Goal: Transaction & Acquisition: Download file/media

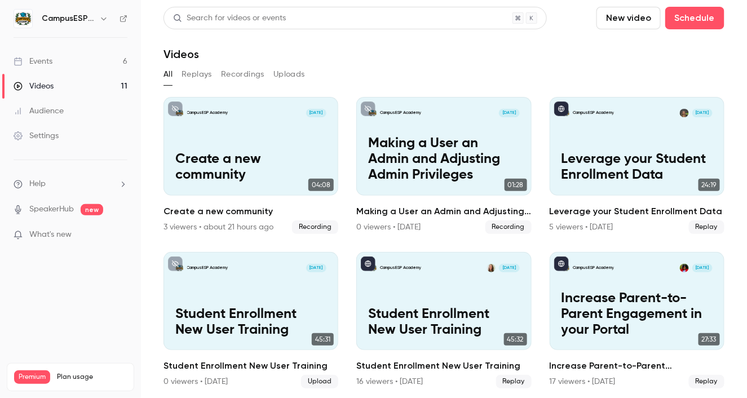
click at [48, 58] on div "Events" at bounding box center [33, 61] width 39 height 11
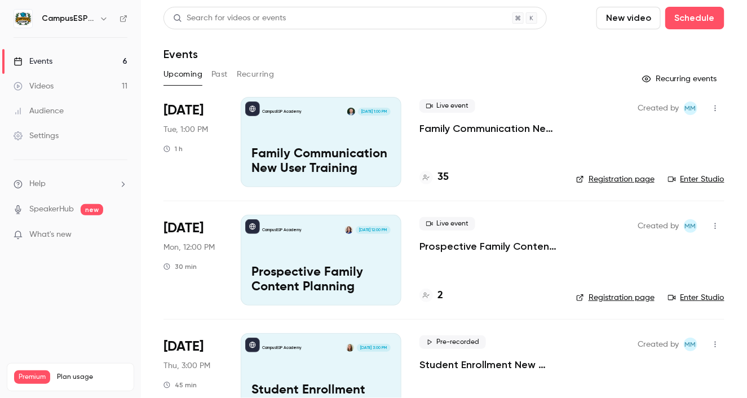
click at [39, 107] on div "Audience" at bounding box center [39, 110] width 50 height 11
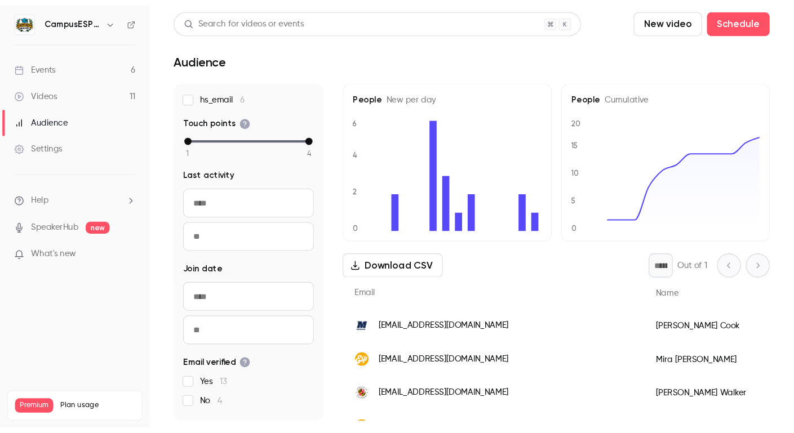
scroll to position [81, 0]
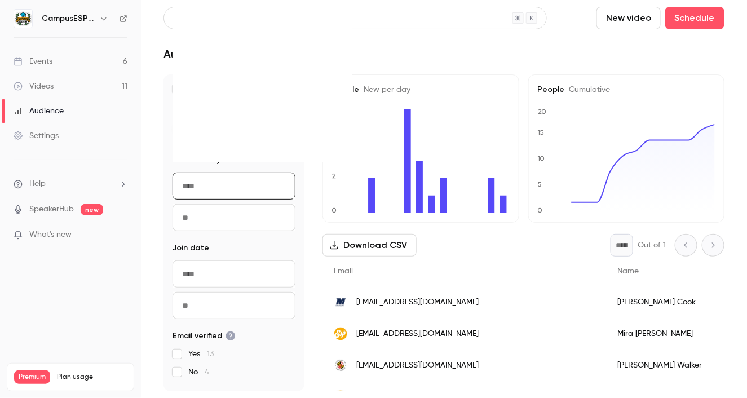
click at [192, 193] on input "From" at bounding box center [233, 185] width 123 height 27
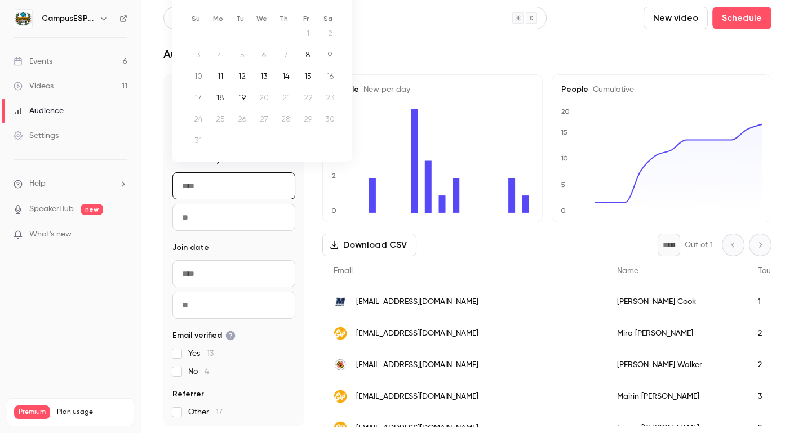
click at [307, 33] on div "1" at bounding box center [307, 33] width 17 height 17
click at [403, 52] on div "Audience" at bounding box center [467, 54] width 608 height 14
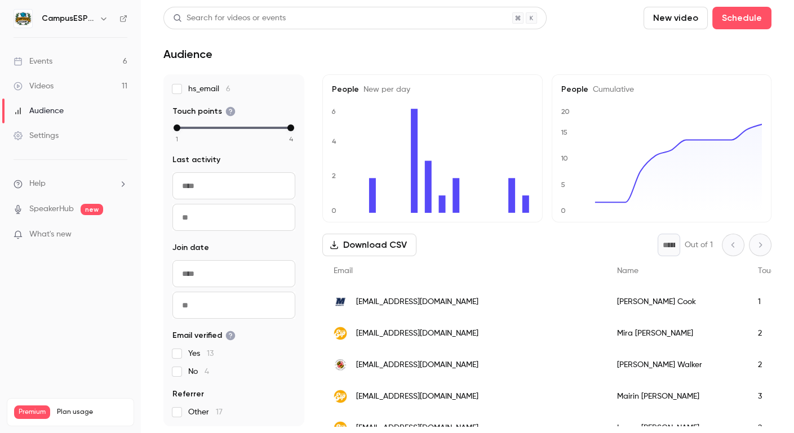
click at [212, 183] on input "From" at bounding box center [233, 185] width 123 height 27
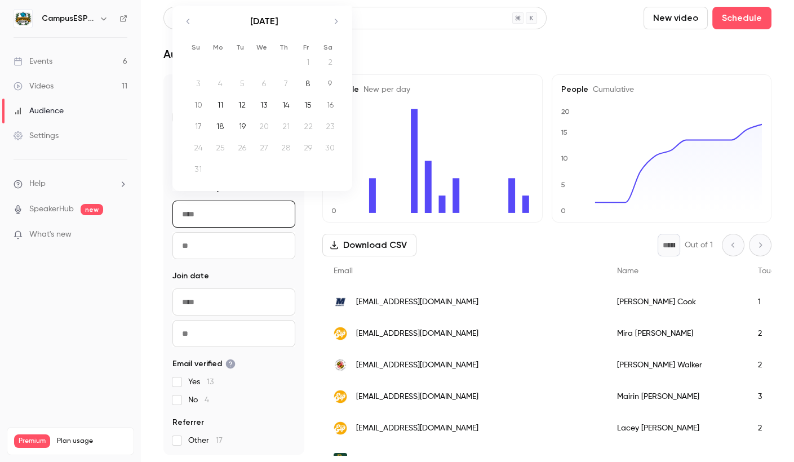
scroll to position [52, 0]
click at [190, 19] on icon "Move backward to switch to the previous month." at bounding box center [188, 21] width 14 height 14
click at [242, 78] on div "1" at bounding box center [241, 77] width 17 height 17
click at [227, 210] on input "From" at bounding box center [233, 214] width 123 height 27
click at [240, 79] on div "1" at bounding box center [241, 77] width 17 height 17
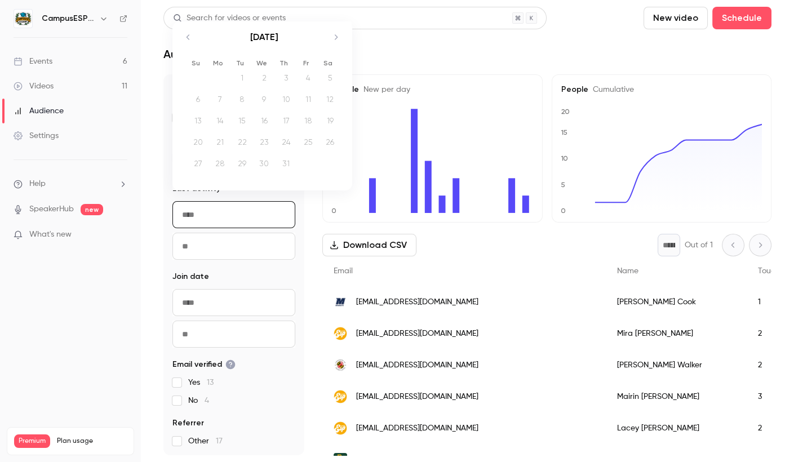
click at [240, 79] on div "1" at bounding box center [241, 77] width 17 height 17
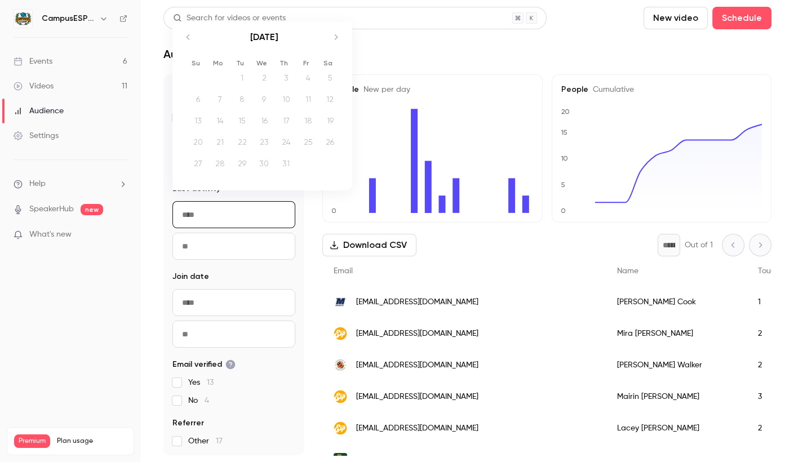
click at [236, 269] on div "17 People UTM Source hs_email 6 Touch points 1 2 3 4 Last activity Navigate for…" at bounding box center [233, 264] width 141 height 381
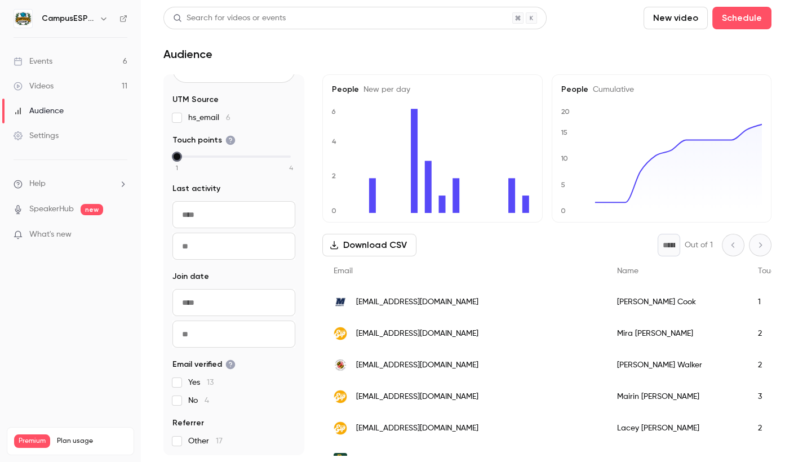
drag, startPoint x: 290, startPoint y: 158, endPoint x: 142, endPoint y: 158, distance: 147.6
click at [142, 158] on main "Search for videos or events New video Schedule Audience 17 People UTM Source hs…" at bounding box center [467, 231] width 653 height 462
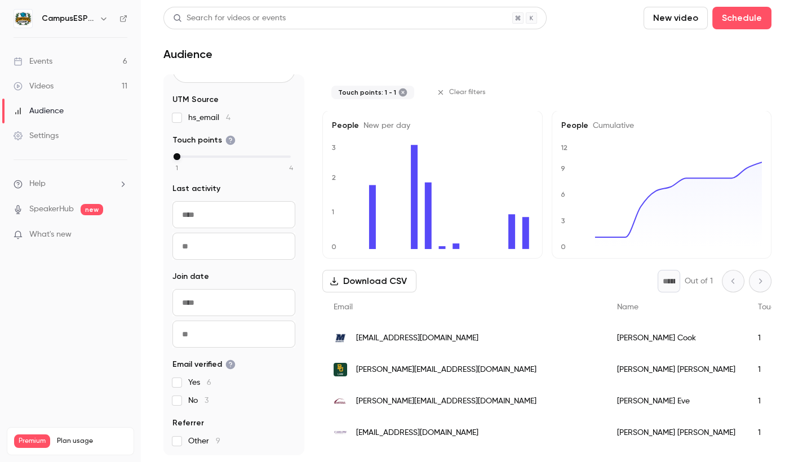
click at [203, 212] on input "From" at bounding box center [233, 214] width 123 height 27
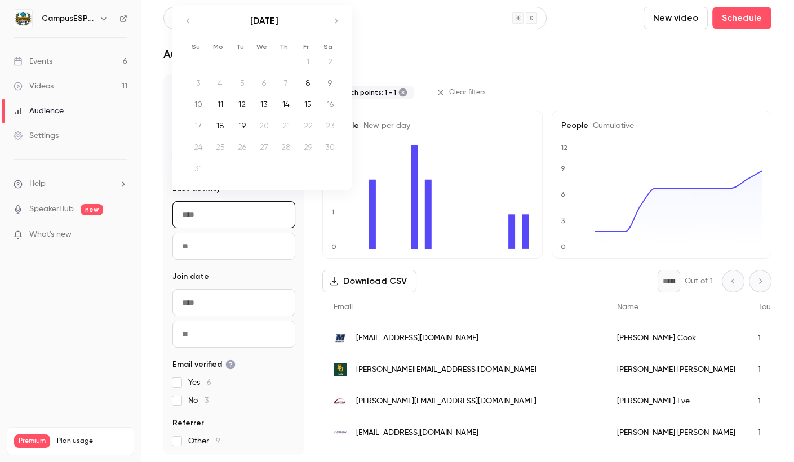
click at [189, 24] on icon "Move backward to switch to the previous month." at bounding box center [188, 21] width 14 height 14
click at [240, 72] on div "1" at bounding box center [241, 77] width 17 height 17
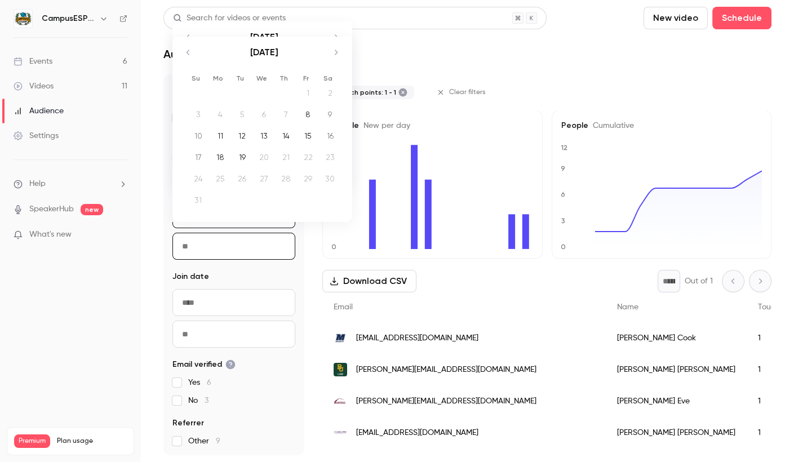
click at [276, 257] on input "To" at bounding box center [233, 246] width 123 height 27
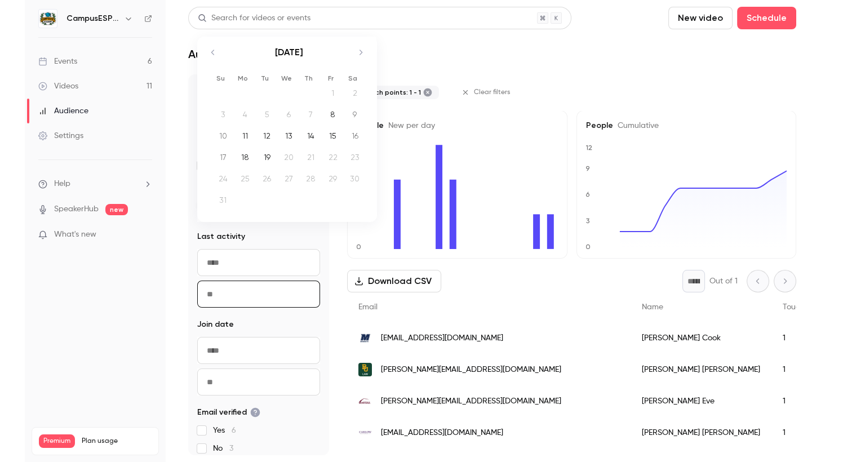
scroll to position [0, 0]
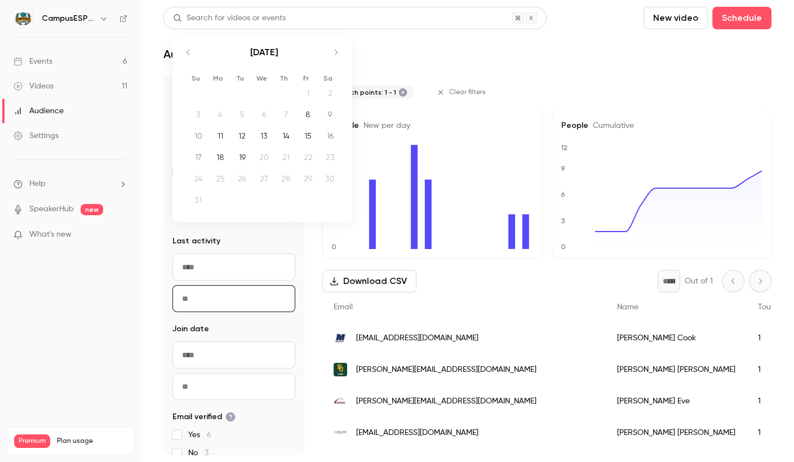
click at [190, 56] on icon "Move backward to switch to the previous month." at bounding box center [188, 53] width 14 height 14
click at [330, 70] on icon "Move forward to switch to the next month." at bounding box center [336, 69] width 14 height 14
click at [449, 75] on div "Touch points: 1 - 1 Clear filters" at bounding box center [546, 92] width 449 height 36
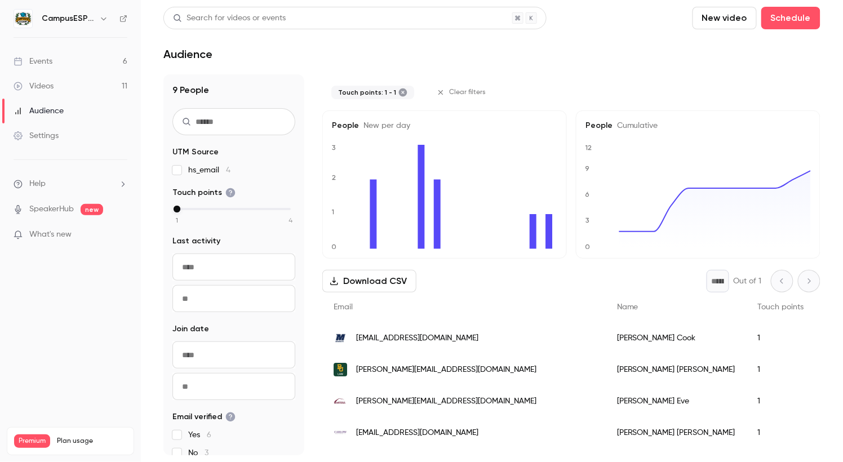
scroll to position [52, 0]
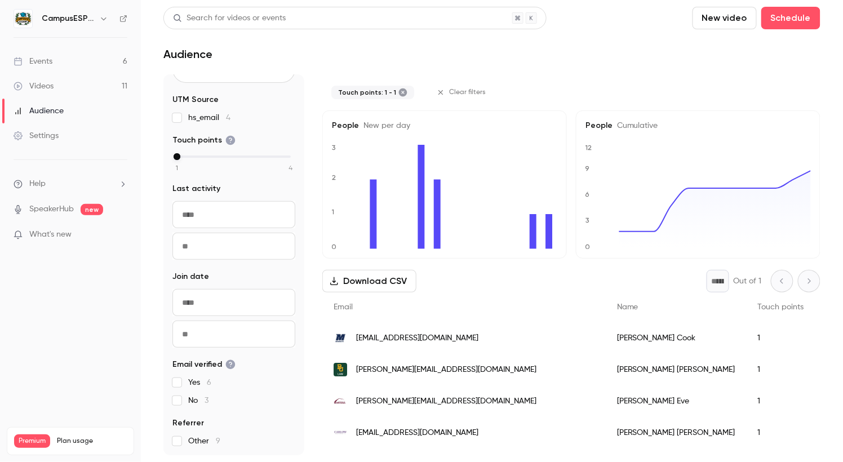
click at [192, 308] on input "From" at bounding box center [233, 302] width 123 height 27
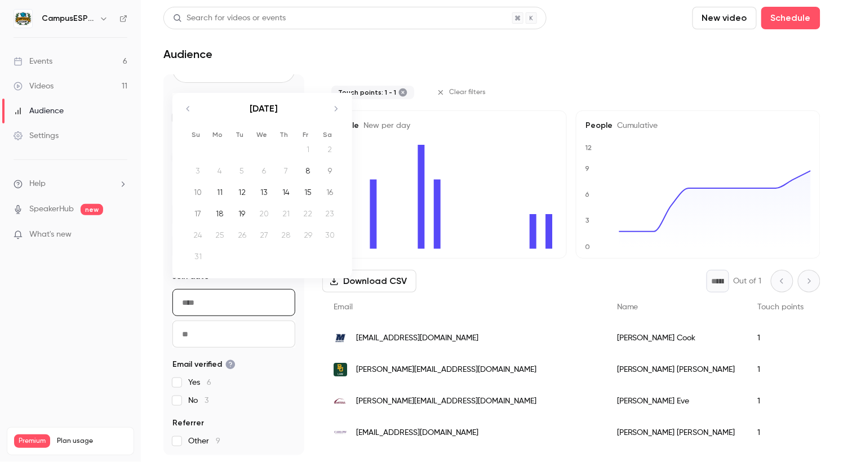
click at [140, 276] on nav "CampusESP Academy Events 6 Videos 11 Audience Settings Help SpeakerHub new What…" at bounding box center [70, 231] width 141 height 462
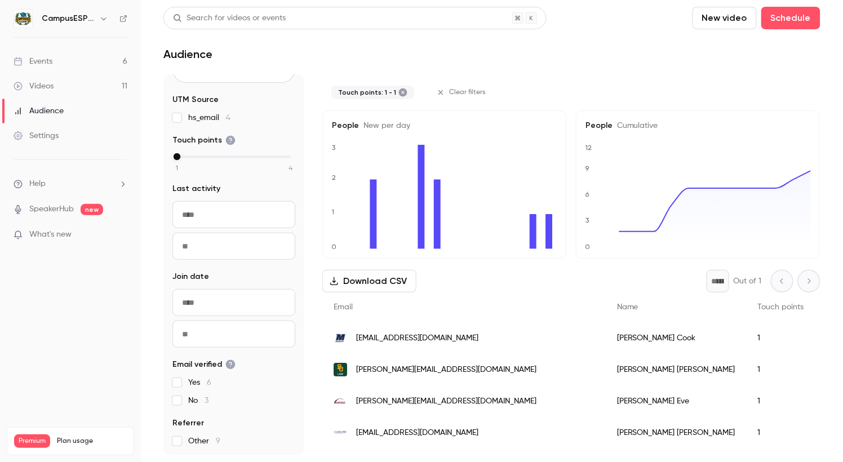
click at [207, 211] on input "From" at bounding box center [233, 214] width 123 height 27
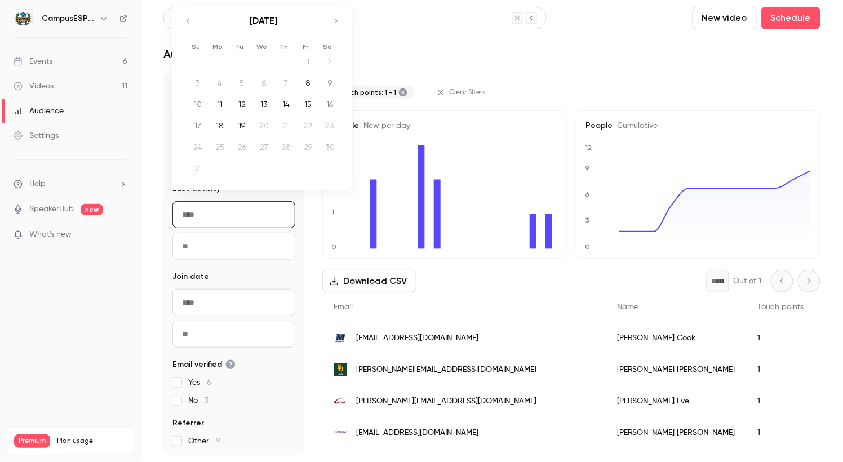
click at [188, 19] on icon "Move backward to switch to the previous month." at bounding box center [188, 20] width 3 height 5
click at [246, 77] on div "1" at bounding box center [241, 77] width 17 height 17
click at [282, 165] on div "31" at bounding box center [285, 163] width 17 height 17
click at [229, 73] on td "Calendar" at bounding box center [220, 77] width 22 height 21
click at [155, 182] on main "Search for videos or events New video Schedule Audience 9 People UTM Source hs_…" at bounding box center [492, 231] width 702 height 462
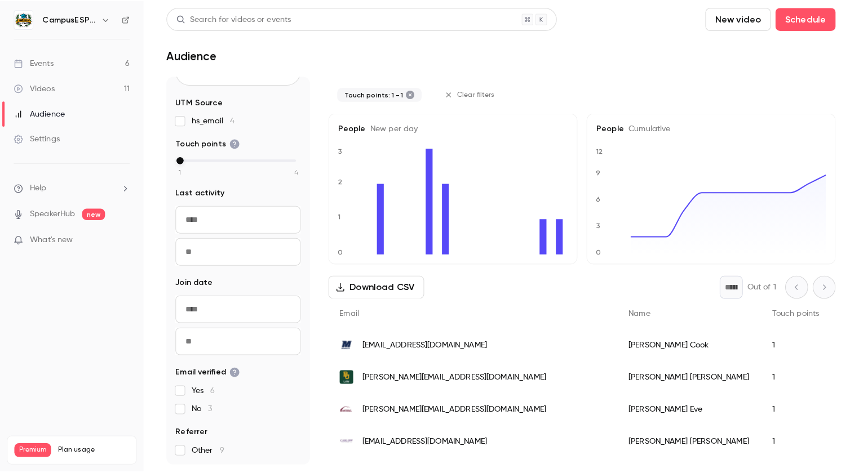
scroll to position [0, 0]
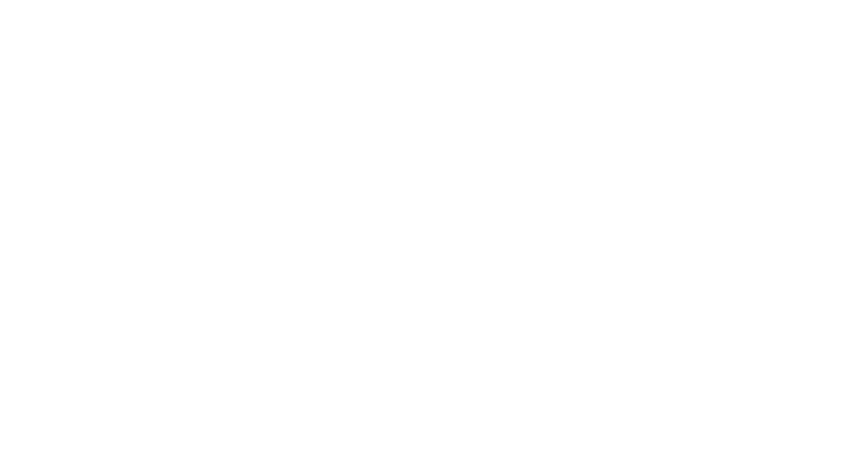
click at [51, 0] on html "CampusESP Academy Events Videos Audience Settings Help SpeakerHub new What's new" at bounding box center [429, 0] width 859 height 0
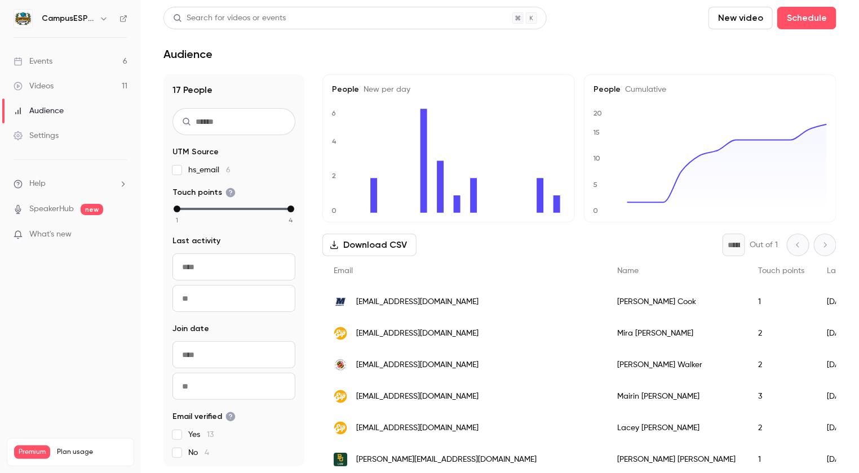
click at [51, 59] on div "Events" at bounding box center [33, 61] width 39 height 11
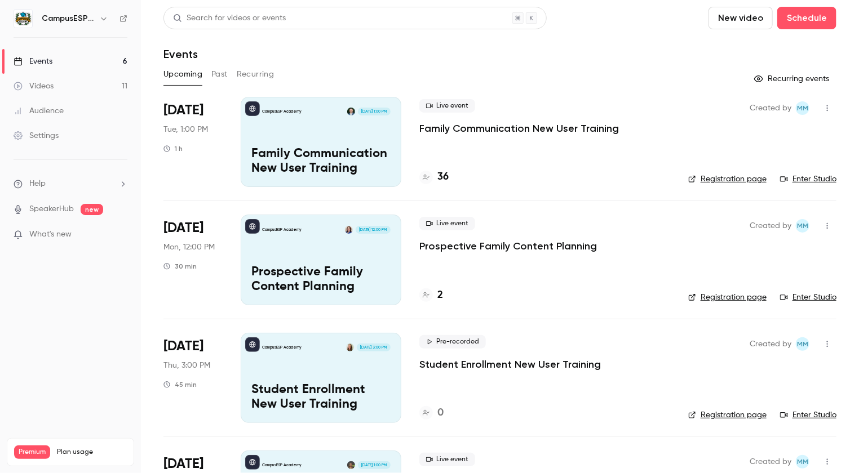
click at [103, 19] on icon "button" at bounding box center [103, 18] width 5 height 3
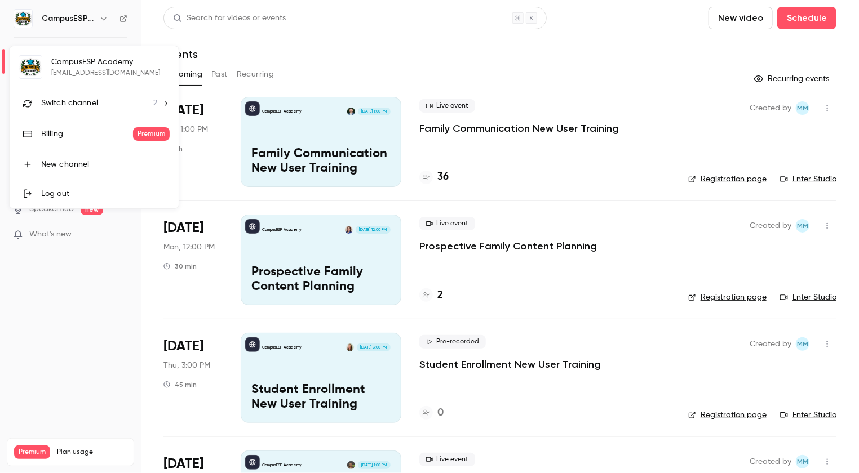
click at [165, 102] on icon at bounding box center [166, 104] width 8 height 8
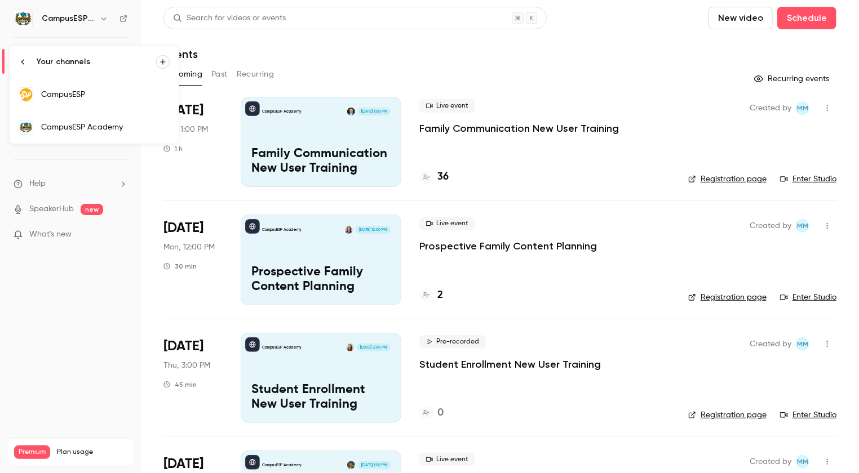
click at [142, 92] on div "CampusESP" at bounding box center [105, 94] width 128 height 11
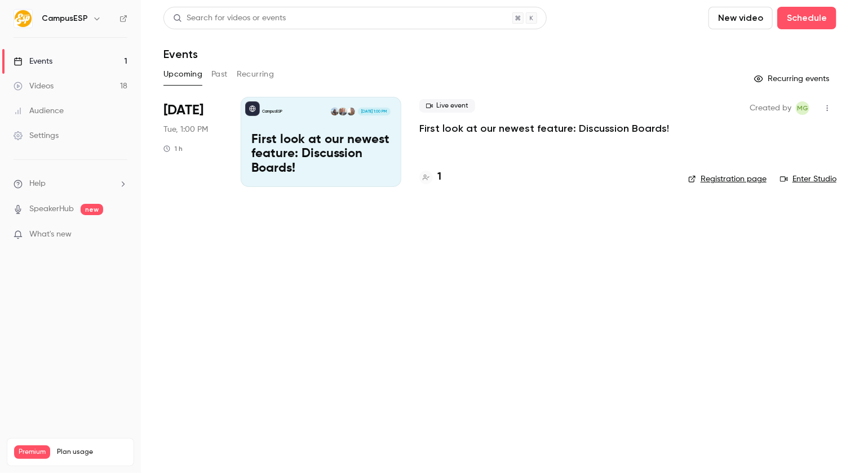
click at [49, 112] on div "Audience" at bounding box center [39, 110] width 50 height 11
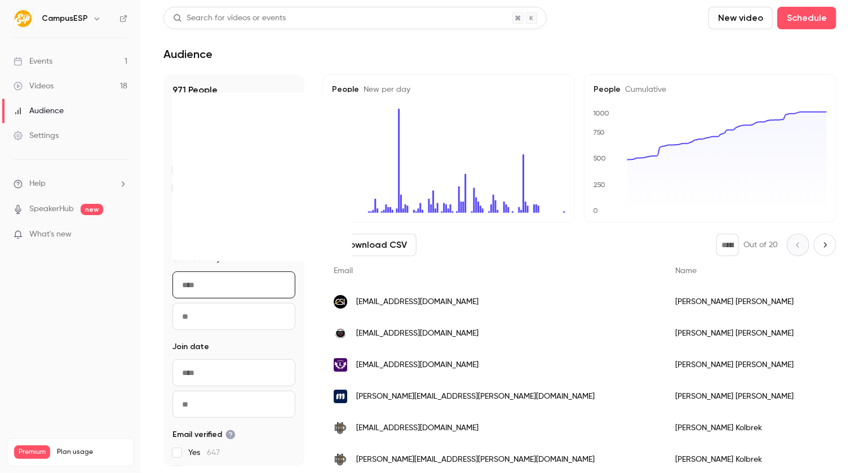
click at [206, 281] on input "From" at bounding box center [233, 285] width 123 height 27
click at [187, 92] on icon "Move backward to switch to the previous month." at bounding box center [188, 91] width 3 height 5
click at [244, 146] on div "1" at bounding box center [241, 148] width 17 height 17
type input "**********"
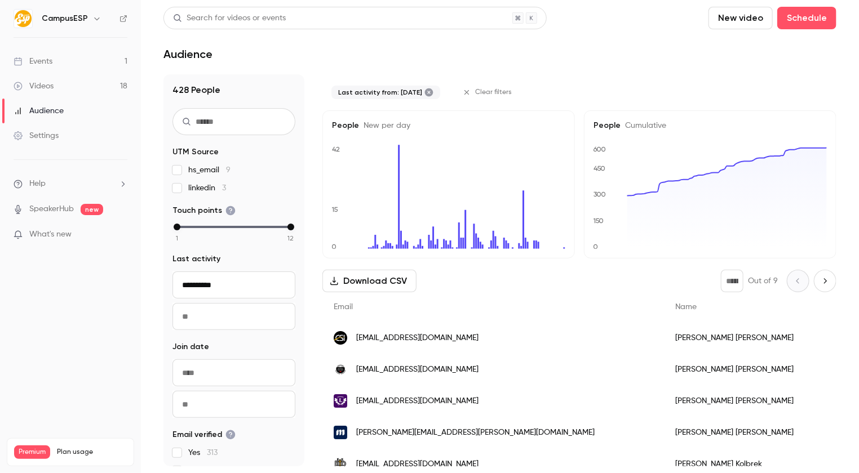
click at [242, 311] on input "To" at bounding box center [233, 316] width 123 height 27
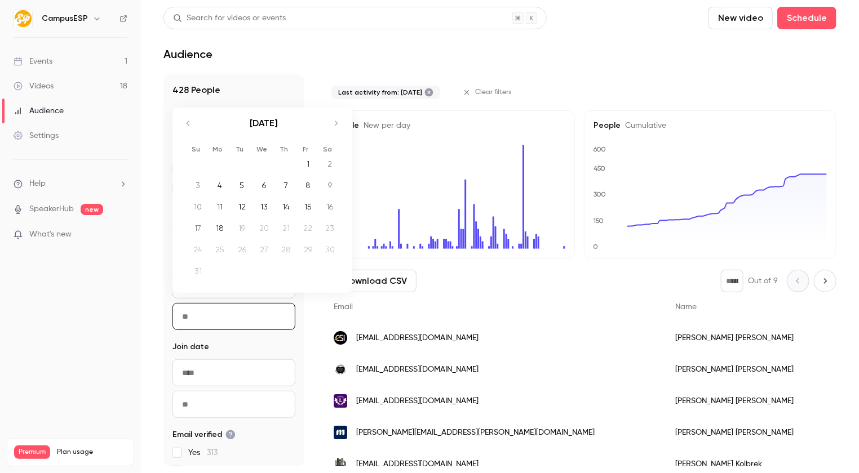
click at [192, 123] on icon "Move backward to switch to the previous month." at bounding box center [188, 124] width 14 height 14
click at [284, 269] on div "31" at bounding box center [285, 266] width 17 height 17
type input "**********"
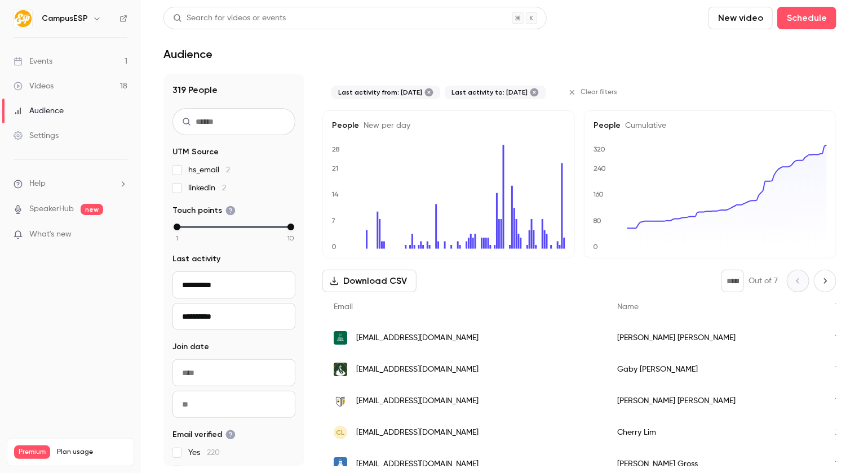
click at [379, 282] on button "Download CSV" at bounding box center [369, 281] width 94 height 23
